Goal: Navigation & Orientation: Understand site structure

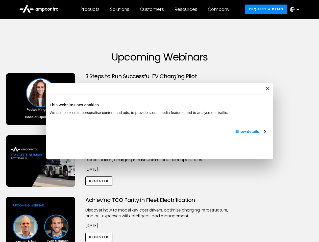
click at [236, 135] on link "Show details" at bounding box center [251, 132] width 30 height 6
click at [0, 0] on div "Necessary cookies help make a website usable by enabling basic functions like p…" at bounding box center [0, 0] width 0 height 0
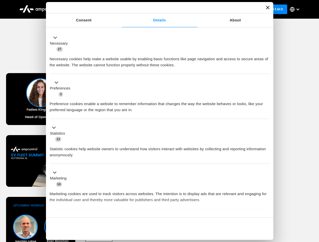
click at [313, 204] on div "Achieving TCO Parity in Fleet Electrification Discover how to model key cost dr…" at bounding box center [159, 236] width 317 height 79
click at [155, 9] on div "Customers" at bounding box center [152, 10] width 24 height 6
click at [90, 9] on div "Products" at bounding box center [89, 10] width 19 height 6
click at [120, 9] on div "Solutions" at bounding box center [119, 10] width 19 height 6
click at [153, 9] on div "Customers" at bounding box center [152, 10] width 24 height 6
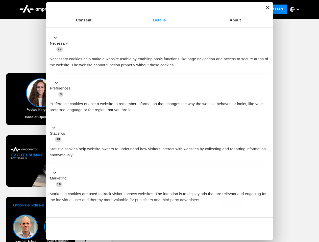
click at [187, 9] on div "Resources" at bounding box center [186, 10] width 23 height 6
click at [220, 9] on div "Company" at bounding box center [218, 10] width 21 height 6
click at [296, 9] on div at bounding box center [298, 9] width 4 height 4
